Goal: Find specific page/section: Find specific page/section

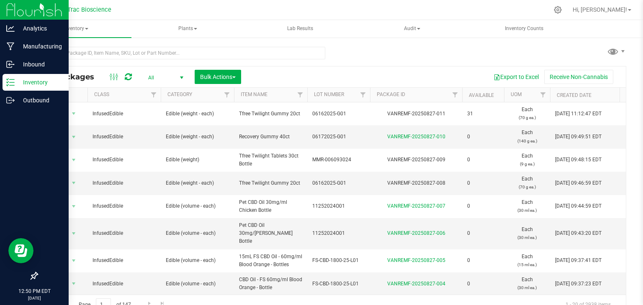
click at [29, 83] on p "Inventory" at bounding box center [40, 82] width 50 height 10
